Goal: Information Seeking & Learning: Learn about a topic

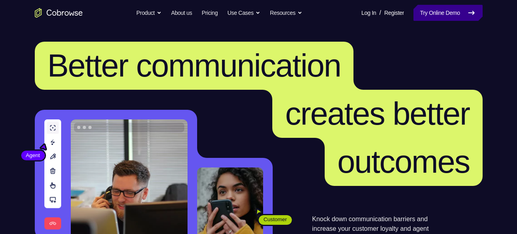
click at [437, 15] on link "Try Online Demo" at bounding box center [448, 13] width 69 height 16
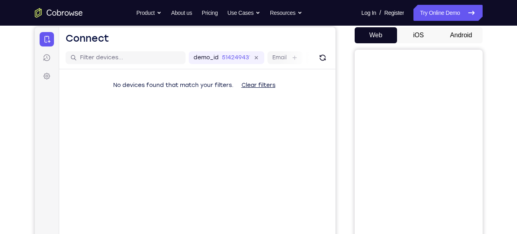
click at [456, 34] on button "Android" at bounding box center [461, 35] width 43 height 16
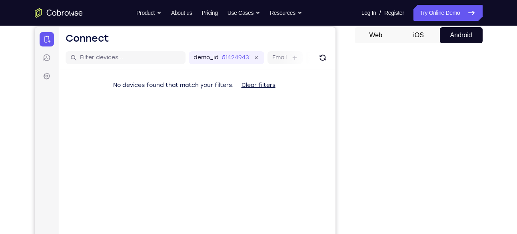
click at [418, 40] on button "iOS" at bounding box center [418, 35] width 43 height 16
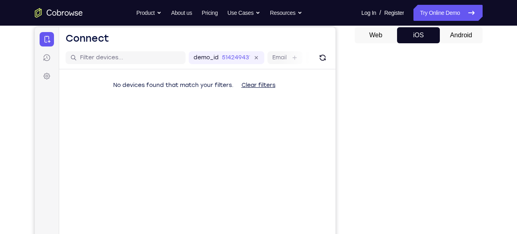
click at [469, 44] on div "Web iOS Android" at bounding box center [419, 161] width 128 height 269
click at [463, 39] on button "Android" at bounding box center [461, 35] width 43 height 16
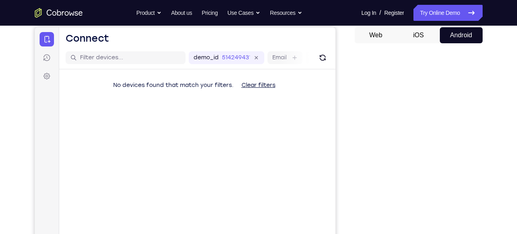
click at [431, 43] on button "iOS" at bounding box center [418, 35] width 43 height 16
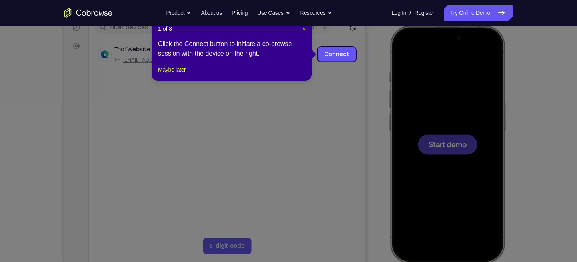
click at [303, 29] on span "×" at bounding box center [303, 29] width 3 height 6
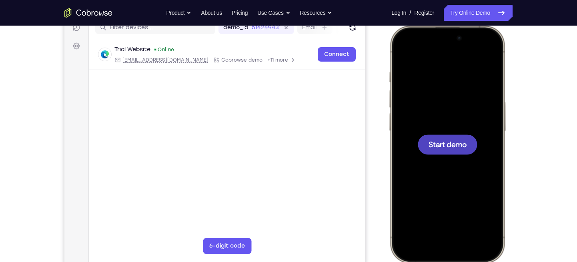
click at [457, 136] on div at bounding box center [448, 144] width 60 height 20
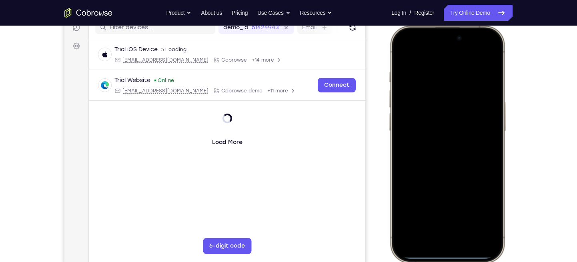
drag, startPoint x: 450, startPoint y: 255, endPoint x: 457, endPoint y: 157, distance: 97.9
click at [457, 157] on div at bounding box center [447, 144] width 105 height 228
drag, startPoint x: 439, startPoint y: 256, endPoint x: 445, endPoint y: 137, distance: 118.6
click at [445, 137] on div at bounding box center [447, 144] width 105 height 228
drag, startPoint x: 452, startPoint y: 54, endPoint x: 459, endPoint y: 192, distance: 138.2
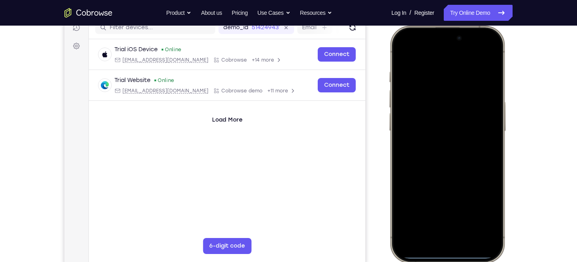
click at [459, 192] on div at bounding box center [447, 144] width 105 height 228
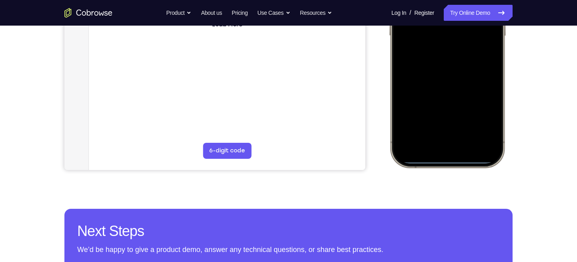
drag, startPoint x: 462, startPoint y: 163, endPoint x: 461, endPoint y: 313, distance: 150.1
click at [461, 170] on html "Online web based iOS Simulators and Android Emulators. Run iPhone, iPad, Mobile…" at bounding box center [449, 50] width 120 height 240
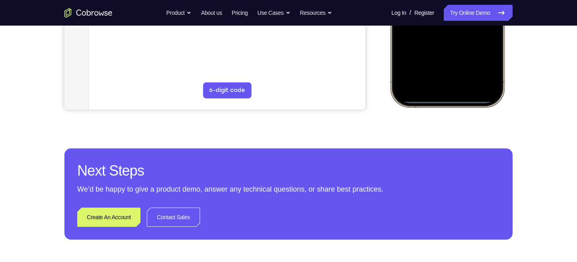
drag, startPoint x: 509, startPoint y: 143, endPoint x: 497, endPoint y: 250, distance: 107.5
click at [497, 233] on div "Your Support Agent Your Customer Web iOS Android Next Steps We’d be happy to gi…" at bounding box center [288, 27] width 512 height 528
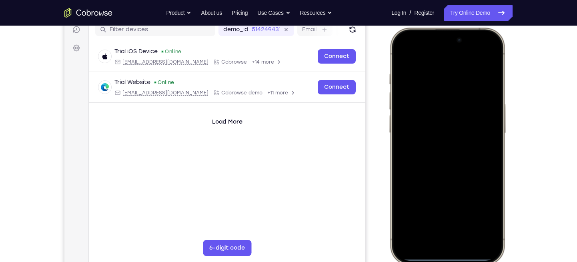
scroll to position [105, 0]
click at [486, 73] on div at bounding box center [447, 146] width 105 height 228
drag, startPoint x: 443, startPoint y: 257, endPoint x: 462, endPoint y: 149, distance: 109.3
click at [462, 149] on div at bounding box center [447, 146] width 105 height 228
drag, startPoint x: 443, startPoint y: 258, endPoint x: 461, endPoint y: 113, distance: 145.6
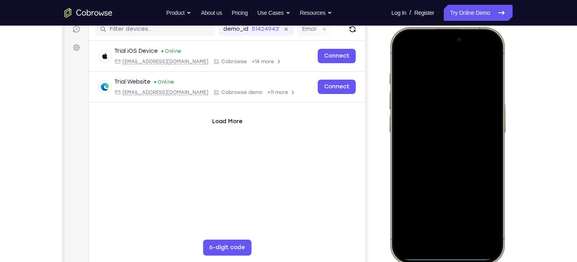
click at [461, 113] on div at bounding box center [447, 146] width 105 height 228
drag, startPoint x: 455, startPoint y: 39, endPoint x: 452, endPoint y: 186, distance: 147.7
click at [452, 186] on div at bounding box center [447, 146] width 105 height 228
drag, startPoint x: 458, startPoint y: 44, endPoint x: 461, endPoint y: 285, distance: 240.5
click at [461, 233] on html "Online web based iOS Simulators and Android Emulators. Run iPhone, iPad, Mobile…" at bounding box center [449, 147] width 120 height 240
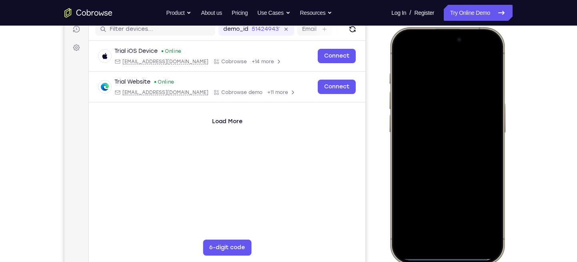
scroll to position [64, 0]
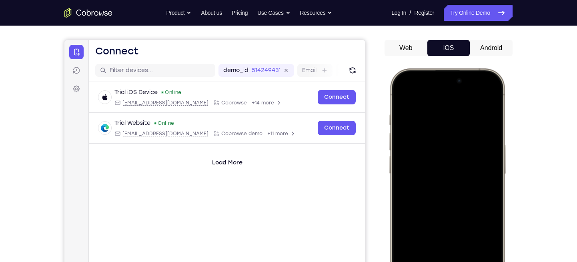
click at [475, 44] on button "Android" at bounding box center [491, 48] width 43 height 16
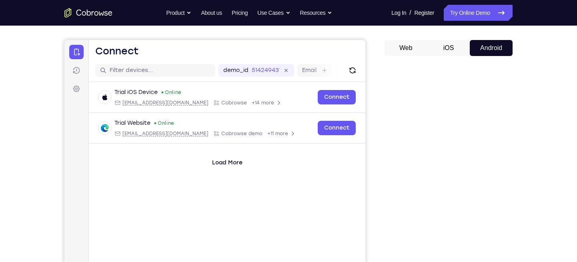
click at [475, 44] on button "Android" at bounding box center [491, 48] width 43 height 16
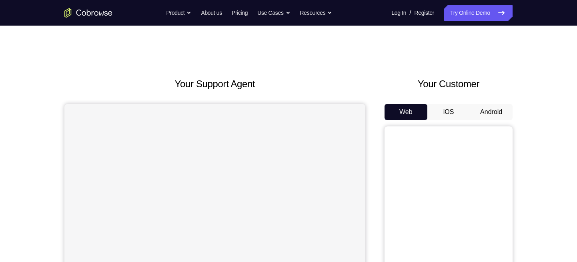
scroll to position [64, 0]
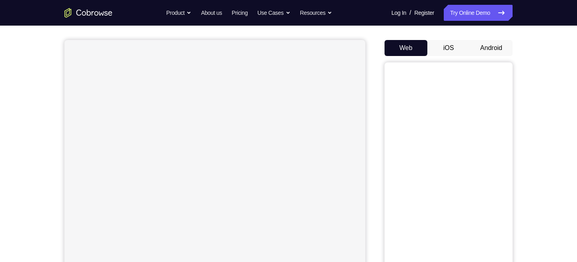
click at [483, 49] on button "Android" at bounding box center [491, 48] width 43 height 16
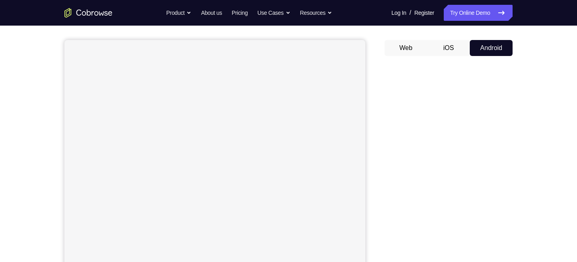
click at [431, 53] on button "iOS" at bounding box center [448, 48] width 43 height 16
click at [421, 51] on button "Web" at bounding box center [406, 48] width 43 height 16
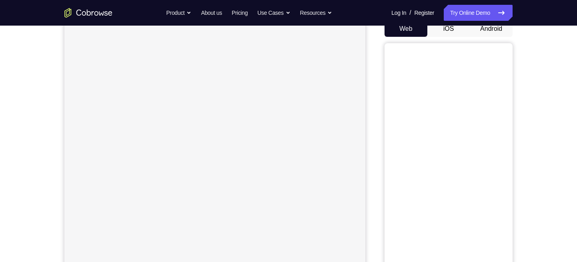
scroll to position [84, 0]
click at [486, 33] on button "Android" at bounding box center [491, 28] width 43 height 16
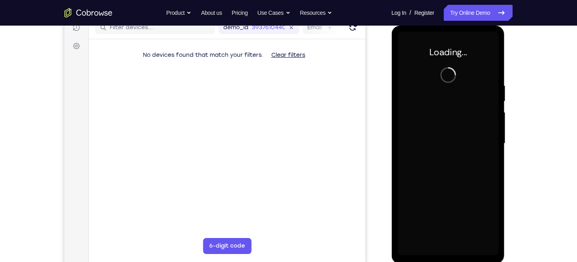
scroll to position [0, 0]
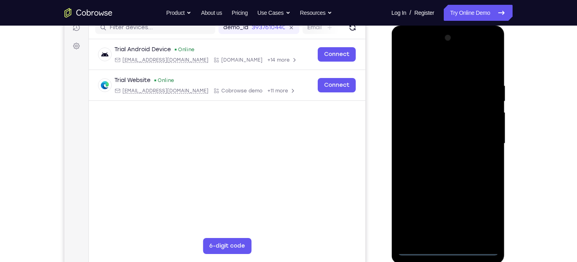
click at [443, 247] on div at bounding box center [447, 144] width 101 height 224
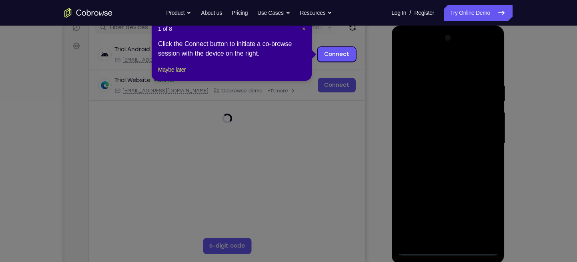
click at [303, 27] on span "×" at bounding box center [303, 29] width 3 height 6
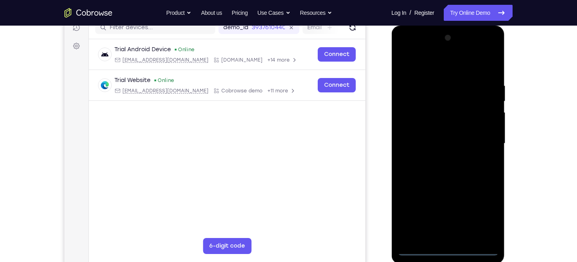
click at [482, 213] on div at bounding box center [447, 144] width 101 height 224
click at [439, 66] on div at bounding box center [447, 144] width 101 height 224
click at [481, 142] on div at bounding box center [447, 144] width 101 height 224
click at [443, 158] on div at bounding box center [447, 144] width 101 height 224
click at [457, 136] on div at bounding box center [447, 144] width 101 height 224
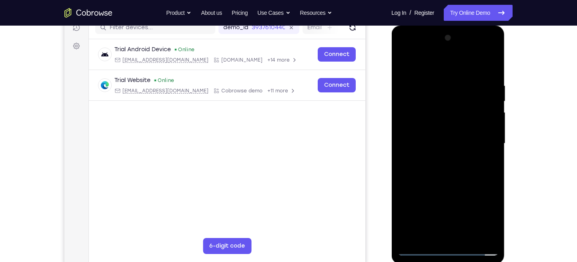
click at [430, 123] on div at bounding box center [447, 144] width 101 height 224
click at [485, 129] on div at bounding box center [447, 144] width 101 height 224
click at [460, 142] on div at bounding box center [447, 144] width 101 height 224
click at [448, 161] on div at bounding box center [447, 144] width 101 height 224
click at [448, 155] on div at bounding box center [447, 144] width 101 height 224
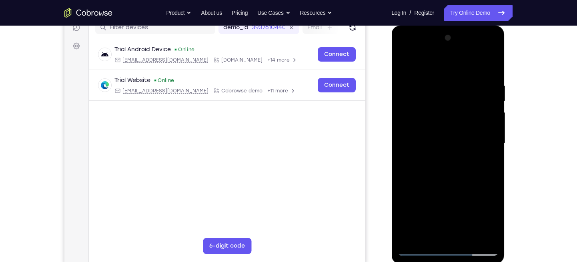
click at [464, 144] on div at bounding box center [447, 144] width 101 height 224
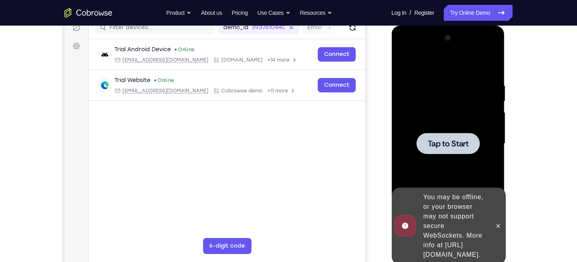
click at [461, 136] on div at bounding box center [447, 143] width 63 height 21
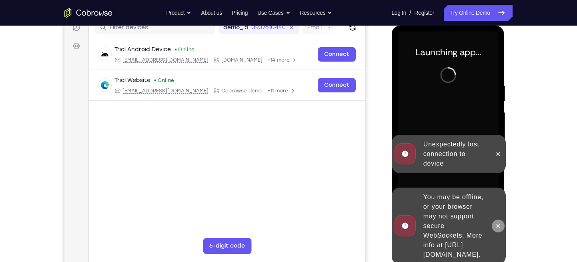
click at [498, 223] on icon at bounding box center [498, 226] width 6 height 6
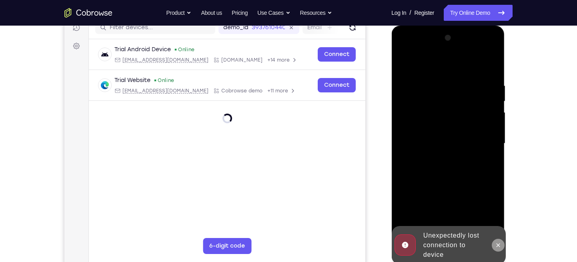
click at [496, 243] on icon at bounding box center [498, 245] width 6 height 6
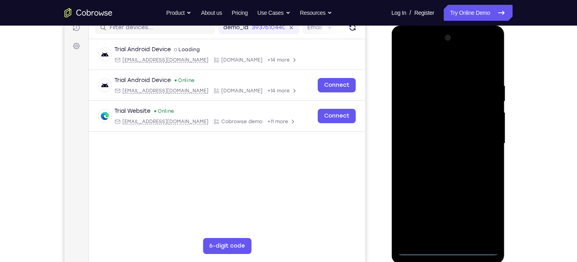
click at [446, 246] on div at bounding box center [447, 144] width 101 height 224
click at [448, 247] on div at bounding box center [447, 144] width 101 height 224
click at [446, 248] on div at bounding box center [447, 144] width 101 height 224
click at [480, 222] on div at bounding box center [447, 144] width 101 height 224
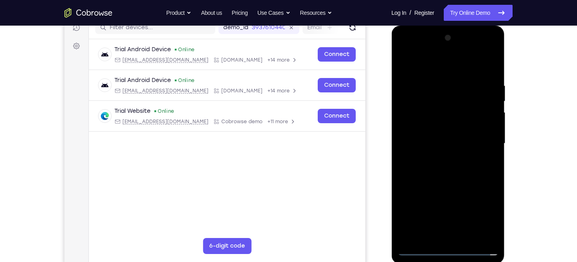
click at [438, 66] on div at bounding box center [447, 144] width 101 height 224
click at [479, 145] on div at bounding box center [447, 144] width 101 height 224
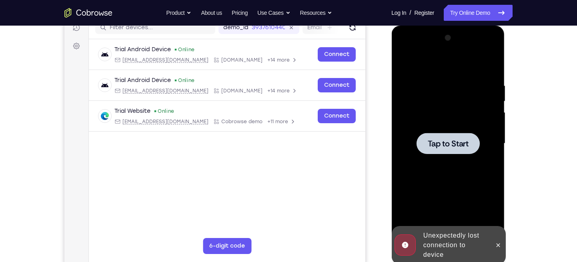
click at [457, 152] on div at bounding box center [447, 143] width 63 height 21
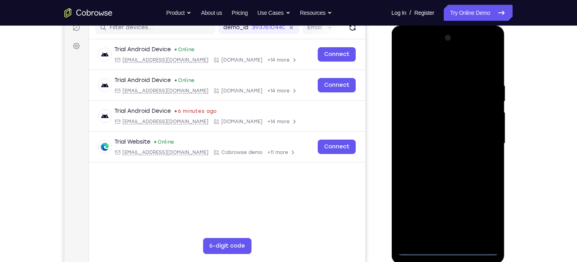
click at [449, 249] on div at bounding box center [447, 144] width 101 height 224
click at [485, 214] on div at bounding box center [447, 144] width 101 height 224
click at [437, 60] on div at bounding box center [447, 144] width 101 height 224
click at [480, 133] on div at bounding box center [447, 144] width 101 height 224
click at [436, 237] on div at bounding box center [447, 144] width 101 height 224
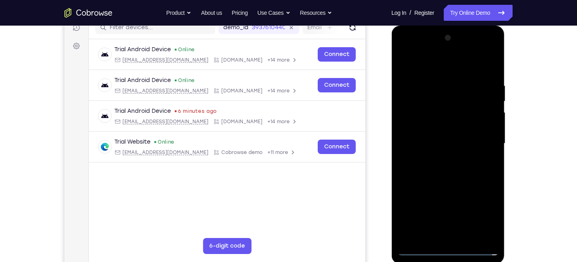
click at [444, 136] on div at bounding box center [447, 144] width 101 height 224
click at [463, 117] on div at bounding box center [447, 144] width 101 height 224
click at [472, 105] on div at bounding box center [447, 144] width 101 height 224
click at [441, 114] on div at bounding box center [447, 144] width 101 height 224
click at [429, 128] on div at bounding box center [447, 144] width 101 height 224
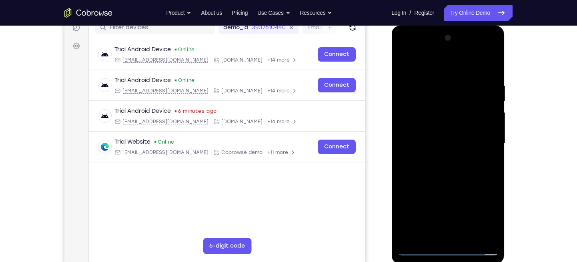
click at [447, 140] on div at bounding box center [447, 144] width 101 height 224
click at [457, 168] on div at bounding box center [447, 144] width 101 height 224
click at [475, 181] on div at bounding box center [447, 144] width 101 height 224
click at [465, 237] on div at bounding box center [447, 144] width 101 height 224
click at [447, 185] on div at bounding box center [447, 144] width 101 height 224
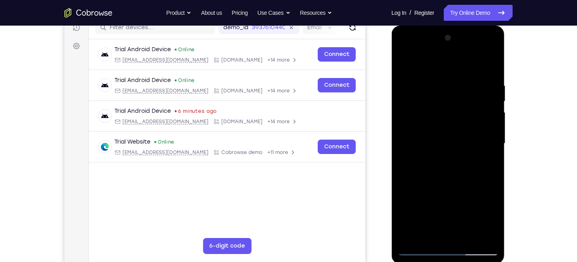
drag, startPoint x: 450, startPoint y: 210, endPoint x: 449, endPoint y: 118, distance: 91.2
click at [449, 118] on div at bounding box center [447, 144] width 101 height 224
click at [417, 249] on div at bounding box center [447, 144] width 101 height 224
click at [436, 84] on div at bounding box center [447, 144] width 101 height 224
click at [477, 172] on div at bounding box center [447, 144] width 101 height 224
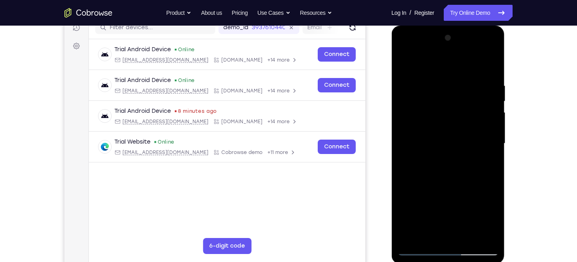
click at [467, 66] on div at bounding box center [447, 144] width 101 height 224
click at [486, 116] on div at bounding box center [447, 144] width 101 height 224
click at [480, 154] on div at bounding box center [447, 144] width 101 height 224
click at [488, 62] on div at bounding box center [447, 144] width 101 height 224
click at [488, 66] on div at bounding box center [447, 144] width 101 height 224
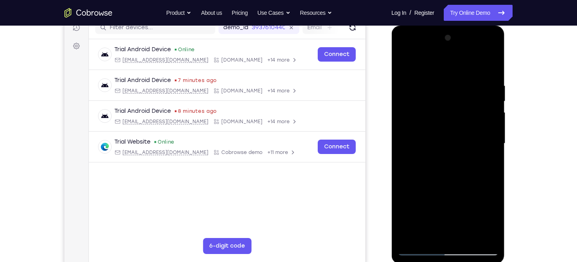
click at [488, 66] on div at bounding box center [447, 144] width 101 height 224
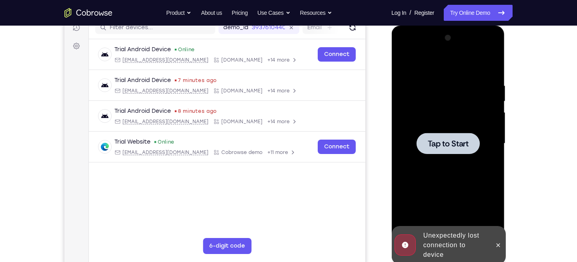
click at [446, 135] on div at bounding box center [447, 143] width 63 height 21
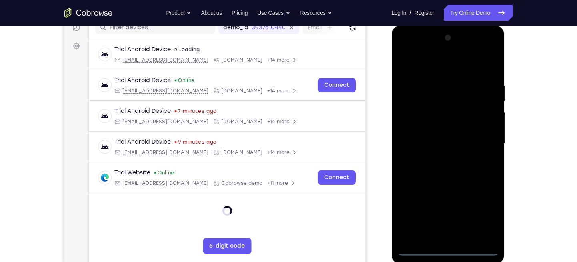
click at [451, 249] on div at bounding box center [447, 144] width 101 height 224
click at [481, 210] on div at bounding box center [447, 144] width 101 height 224
click at [447, 69] on div at bounding box center [447, 144] width 101 height 224
click at [484, 140] on div at bounding box center [447, 144] width 101 height 224
click at [438, 158] on div at bounding box center [447, 144] width 101 height 224
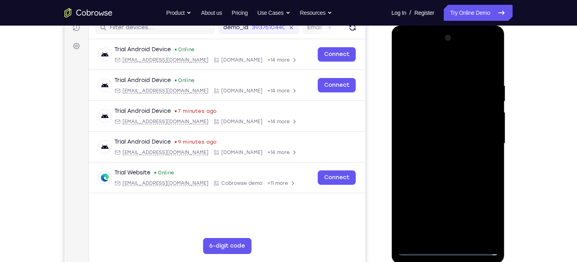
click at [441, 142] on div at bounding box center [447, 144] width 101 height 224
click at [449, 112] on div at bounding box center [447, 144] width 101 height 224
click at [437, 157] on div at bounding box center [447, 144] width 101 height 224
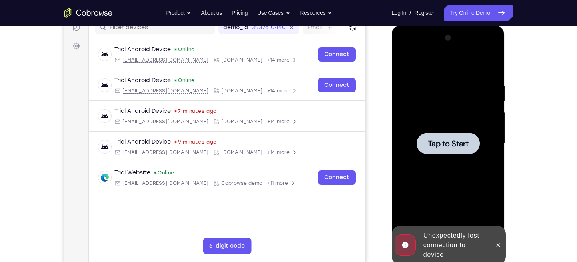
click at [463, 140] on span "Tap to Start" at bounding box center [447, 144] width 41 height 8
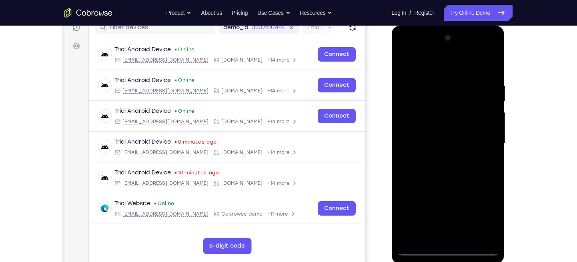
click at [447, 250] on div at bounding box center [447, 144] width 101 height 224
click at [485, 208] on div at bounding box center [447, 144] width 101 height 224
click at [460, 60] on div at bounding box center [447, 144] width 101 height 224
click at [480, 149] on div at bounding box center [447, 144] width 101 height 224
click at [436, 157] on div at bounding box center [447, 144] width 101 height 224
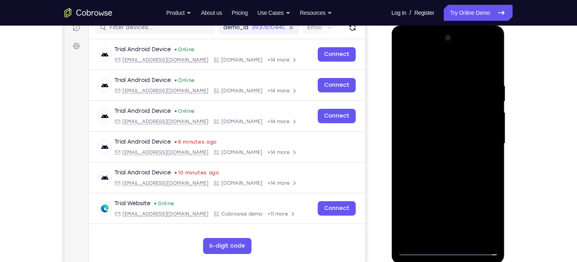
click at [446, 123] on div at bounding box center [447, 144] width 101 height 224
click at [428, 133] on div at bounding box center [447, 144] width 101 height 224
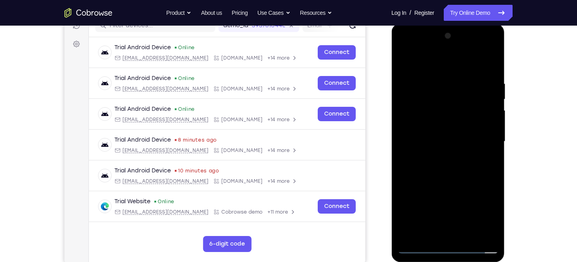
scroll to position [108, 0]
click at [486, 143] on div at bounding box center [447, 142] width 101 height 224
click at [439, 160] on div at bounding box center [447, 142] width 101 height 224
click at [431, 237] on div at bounding box center [447, 142] width 101 height 224
drag, startPoint x: 480, startPoint y: 190, endPoint x: 481, endPoint y: 70, distance: 120.1
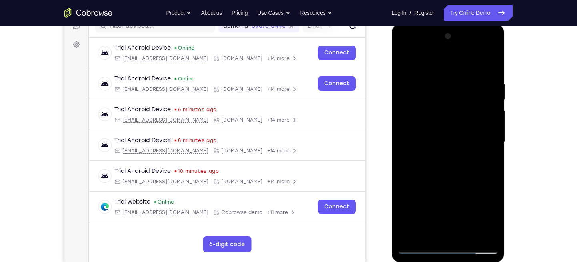
click at [481, 70] on div at bounding box center [447, 142] width 101 height 224
drag, startPoint x: 450, startPoint y: 175, endPoint x: 466, endPoint y: 85, distance: 91.1
click at [466, 85] on div at bounding box center [447, 142] width 101 height 224
drag, startPoint x: 423, startPoint y: 202, endPoint x: 443, endPoint y: 74, distance: 130.3
click at [443, 74] on div at bounding box center [447, 142] width 101 height 224
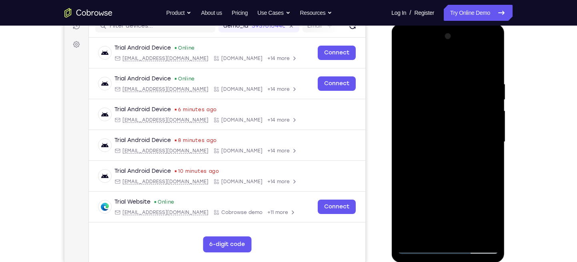
drag, startPoint x: 449, startPoint y: 178, endPoint x: 471, endPoint y: 71, distance: 109.1
click at [471, 71] on div at bounding box center [447, 142] width 101 height 224
drag, startPoint x: 423, startPoint y: 199, endPoint x: 425, endPoint y: 104, distance: 95.3
click at [425, 104] on div at bounding box center [447, 142] width 101 height 224
drag, startPoint x: 461, startPoint y: 143, endPoint x: 452, endPoint y: 220, distance: 77.7
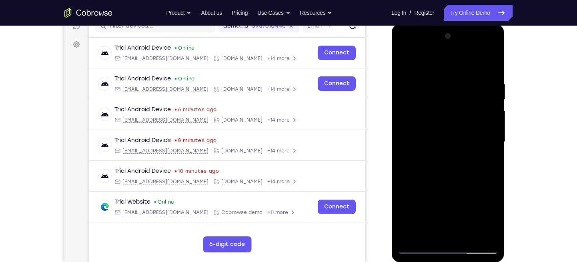
click at [452, 220] on div at bounding box center [447, 142] width 101 height 224
